Goal: Information Seeking & Learning: Check status

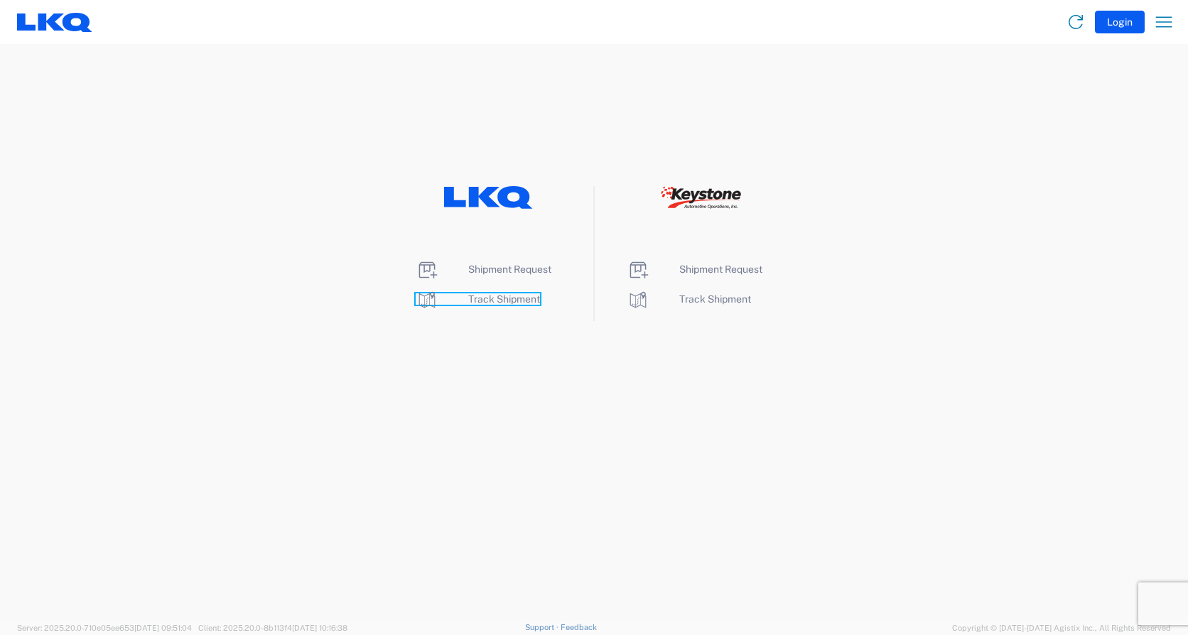
click at [508, 296] on span "Track Shipment" at bounding box center [504, 299] width 72 height 11
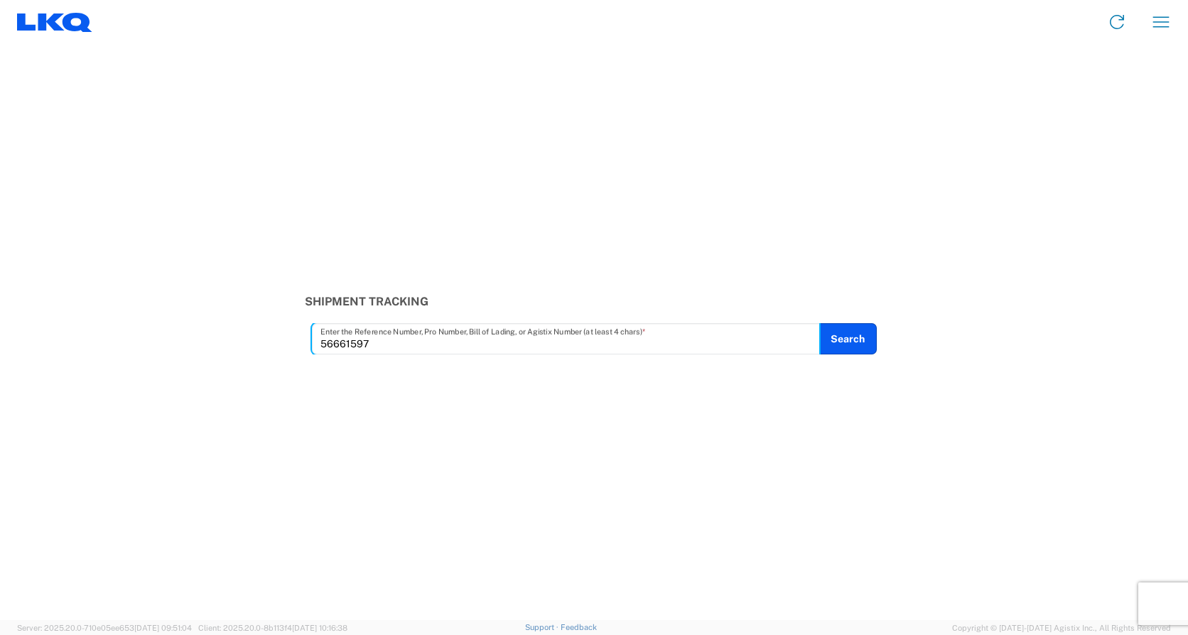
type input "56661597"
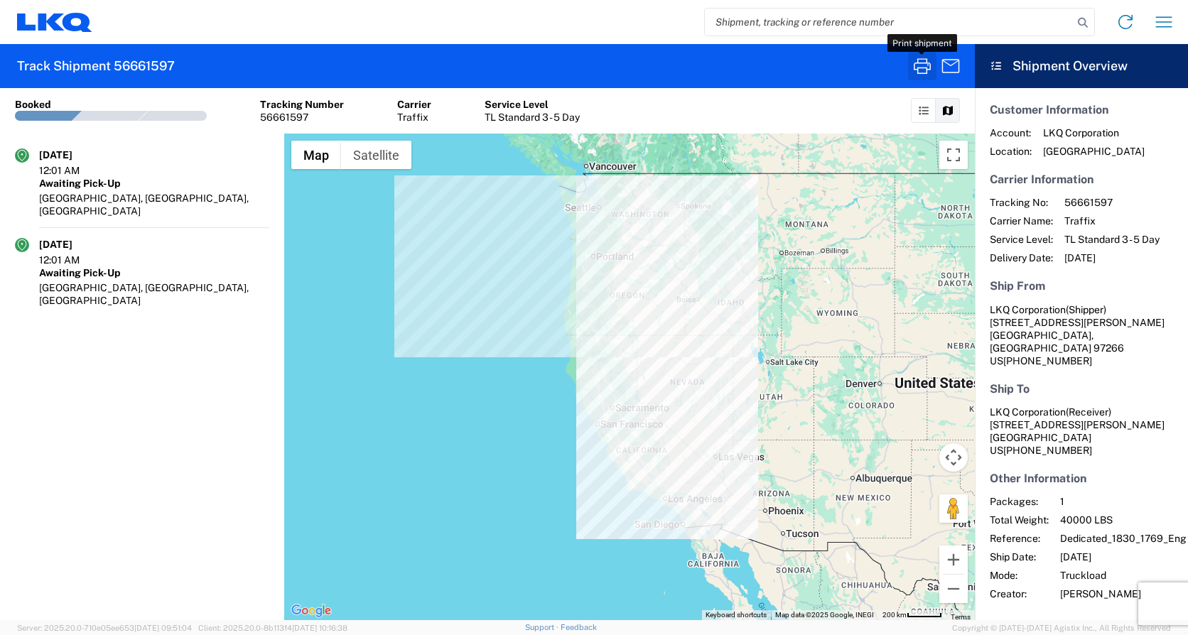
click at [923, 71] on icon "button" at bounding box center [922, 66] width 23 height 23
